Goal: Find contact information: Find contact information

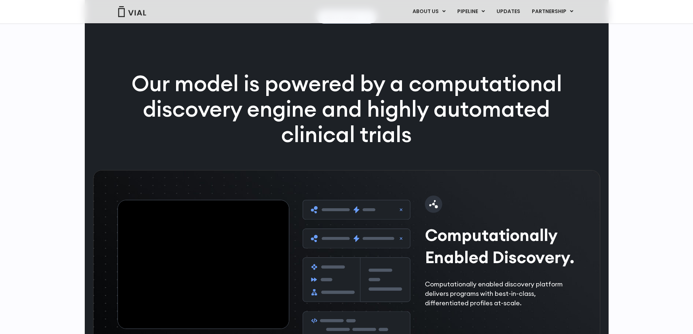
scroll to position [946, 0]
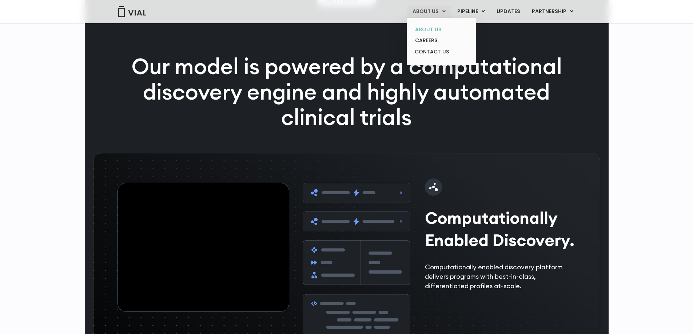
click at [425, 26] on link "ABOUT US" at bounding box center [441, 29] width 64 height 11
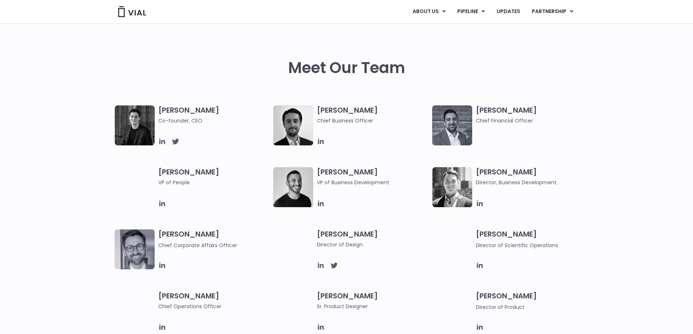
scroll to position [291, 0]
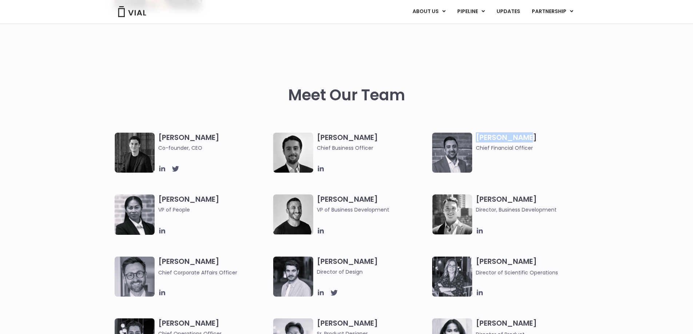
drag, startPoint x: 478, startPoint y: 136, endPoint x: 526, endPoint y: 135, distance: 48.0
click at [526, 135] on h3 "Samir Meghji Chief Financial Officer" at bounding box center [532, 142] width 112 height 19
copy h3 "Samir Meghji"
click at [505, 138] on h3 "Samir Meghji Chief Financial Officer" at bounding box center [532, 142] width 112 height 19
click at [456, 146] on img at bounding box center [452, 153] width 40 height 40
